Goal: Information Seeking & Learning: Find specific fact

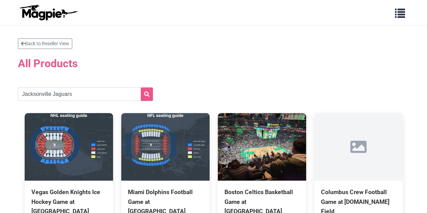
type input "Jacksonville Jaguars"
click at [146, 94] on icon "submit" at bounding box center [146, 94] width 5 height 5
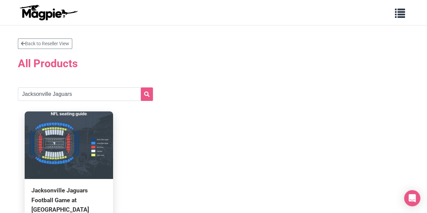
click at [80, 160] on img at bounding box center [69, 145] width 88 height 68
